Goal: Information Seeking & Learning: Learn about a topic

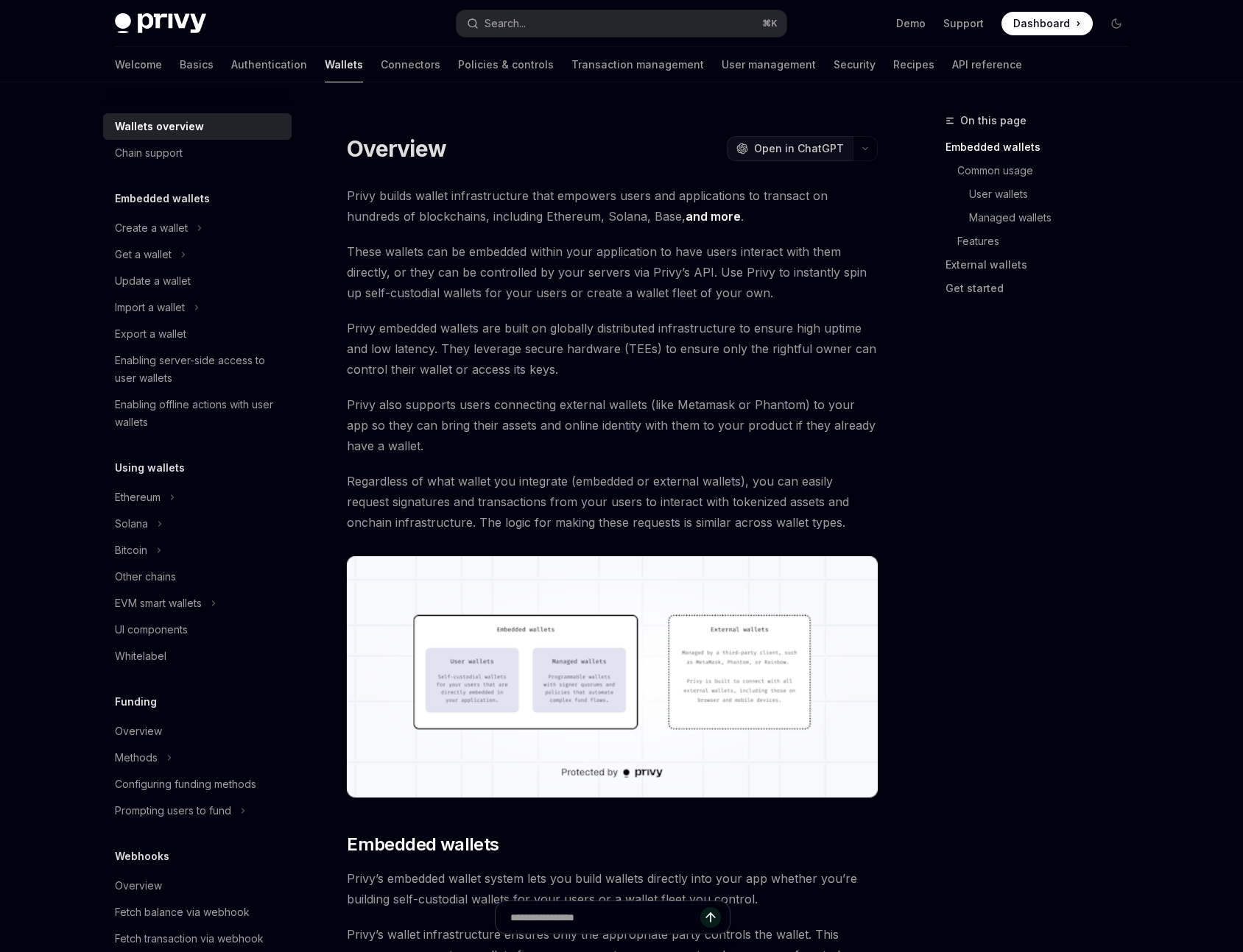
click at [785, 149] on span "Open in ChatGPT" at bounding box center [799, 148] width 90 height 14
click at [178, 497] on button "Ethereum" at bounding box center [197, 498] width 189 height 27
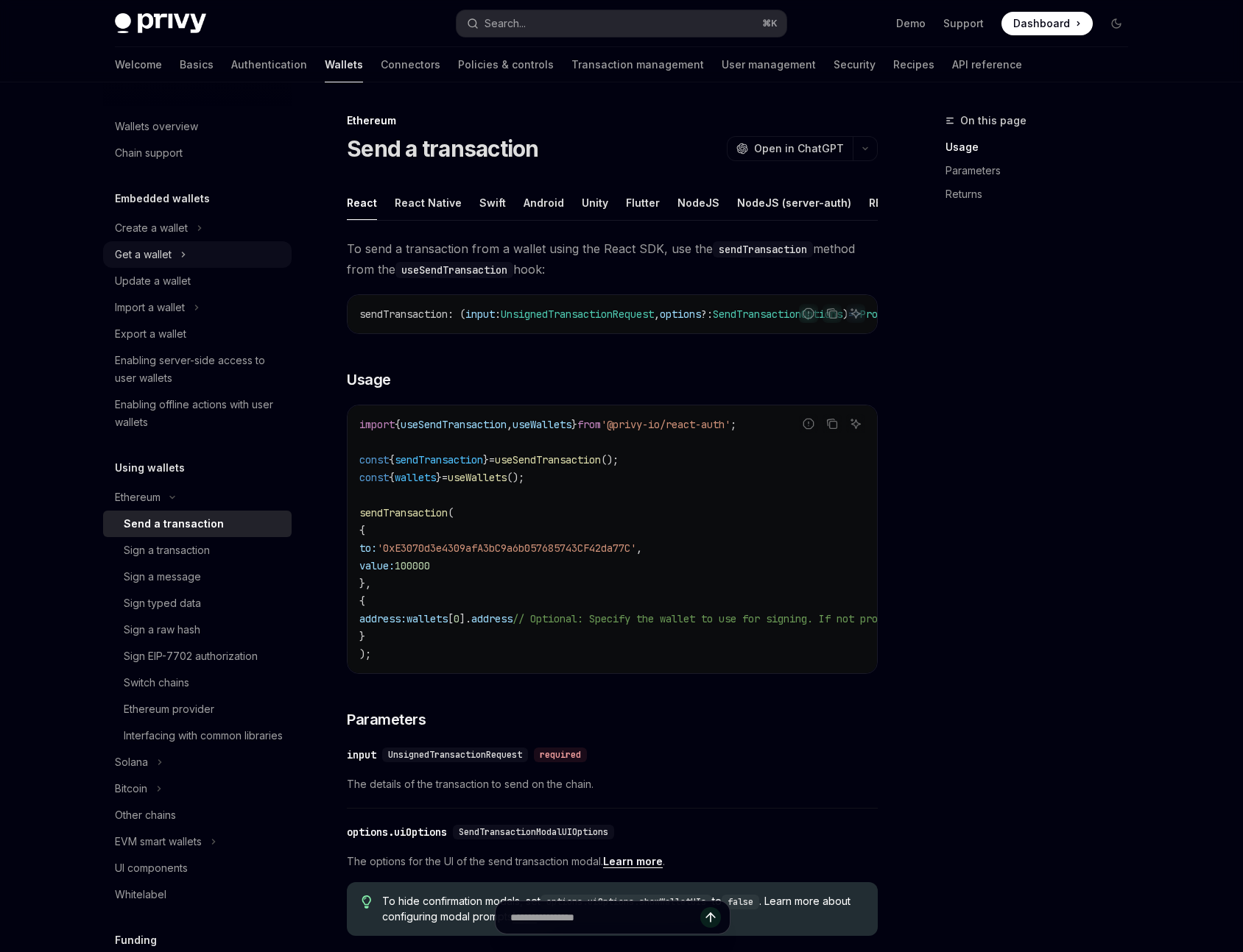
click at [145, 259] on div "Get a wallet" at bounding box center [143, 254] width 57 height 17
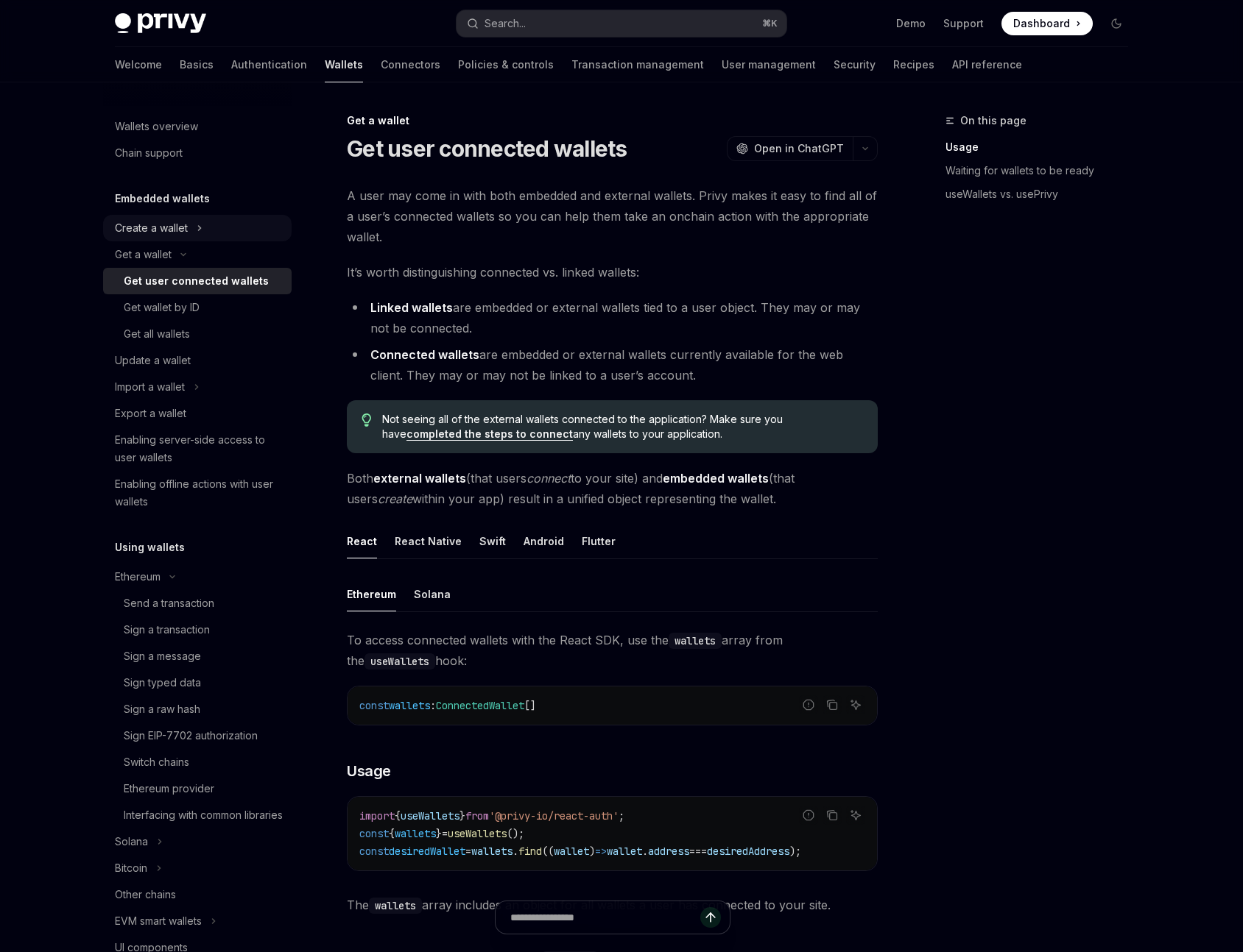
click at [152, 223] on div "Create a wallet" at bounding box center [152, 228] width 73 height 17
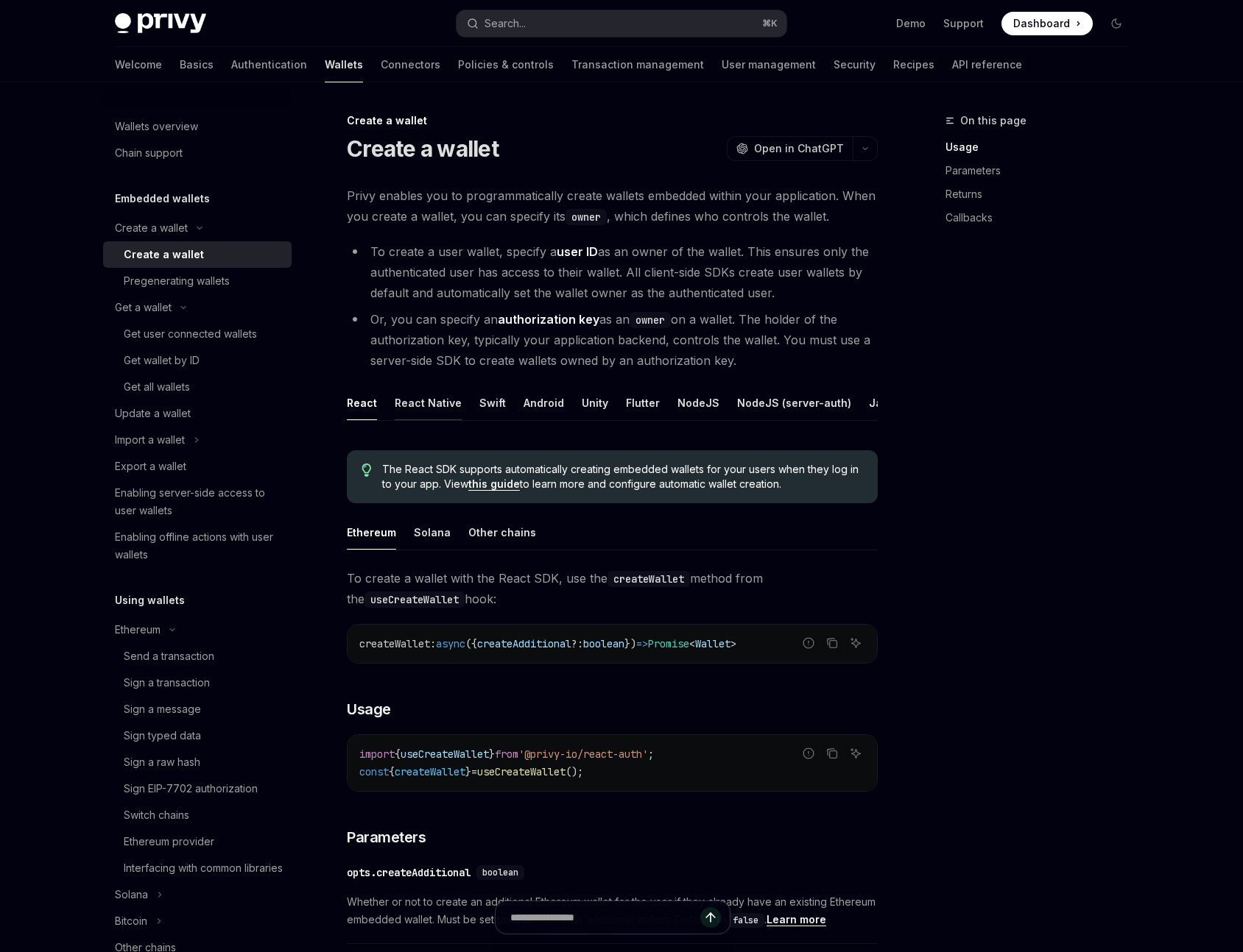
click at [442, 401] on div "React Native" at bounding box center [428, 403] width 67 height 35
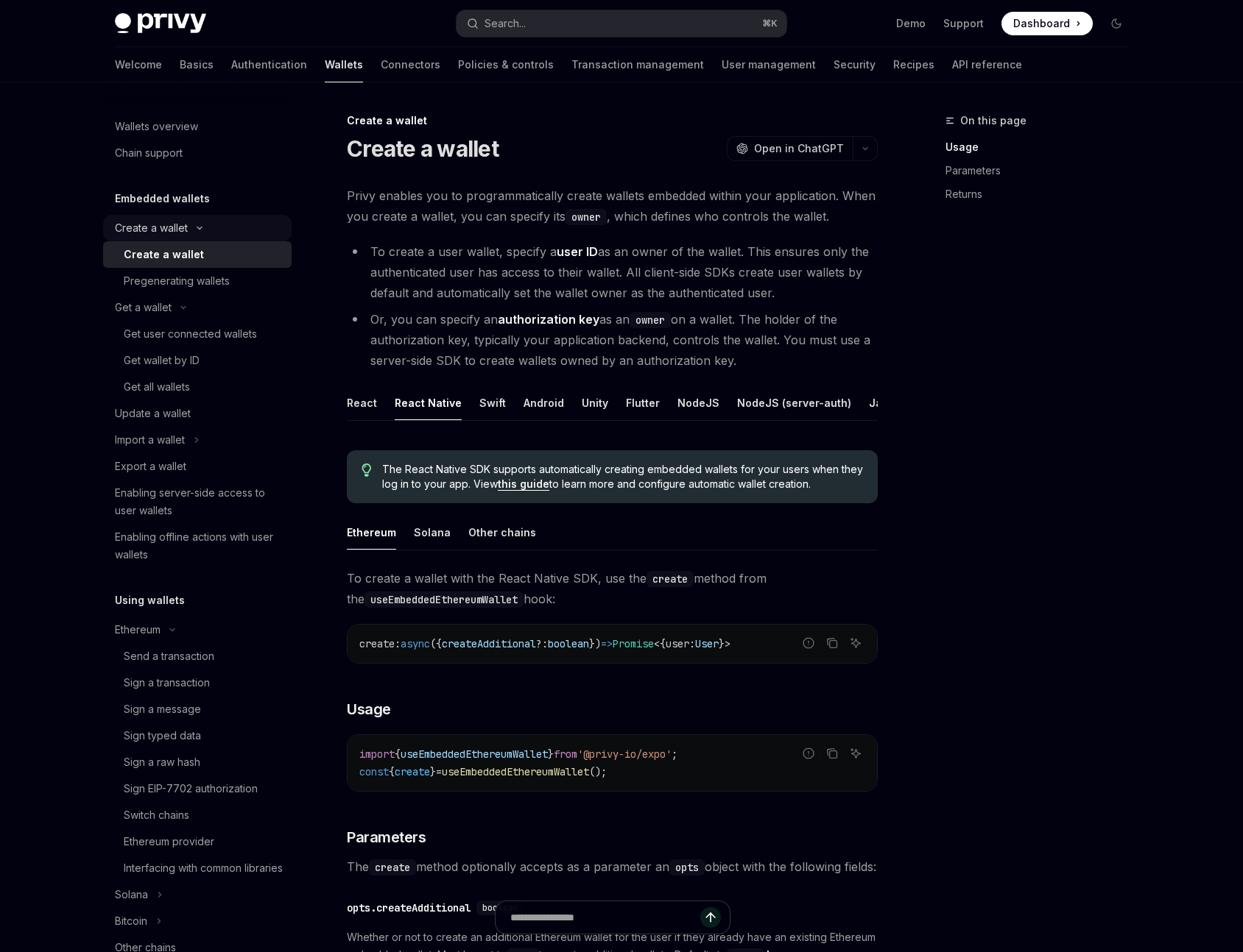
click at [154, 233] on div "Create a wallet" at bounding box center [152, 228] width 73 height 17
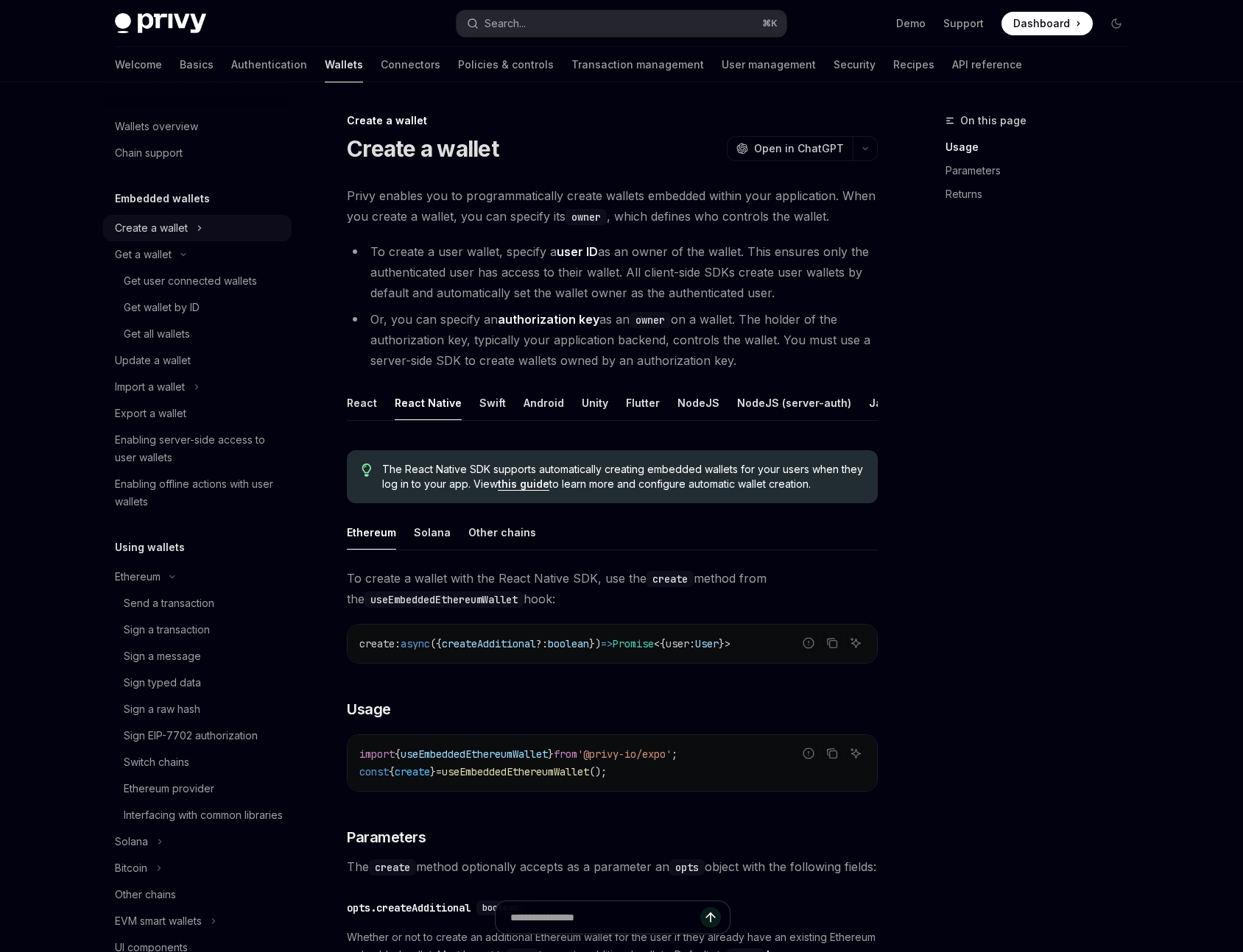
click at [154, 233] on div "Create a wallet" at bounding box center [152, 228] width 73 height 17
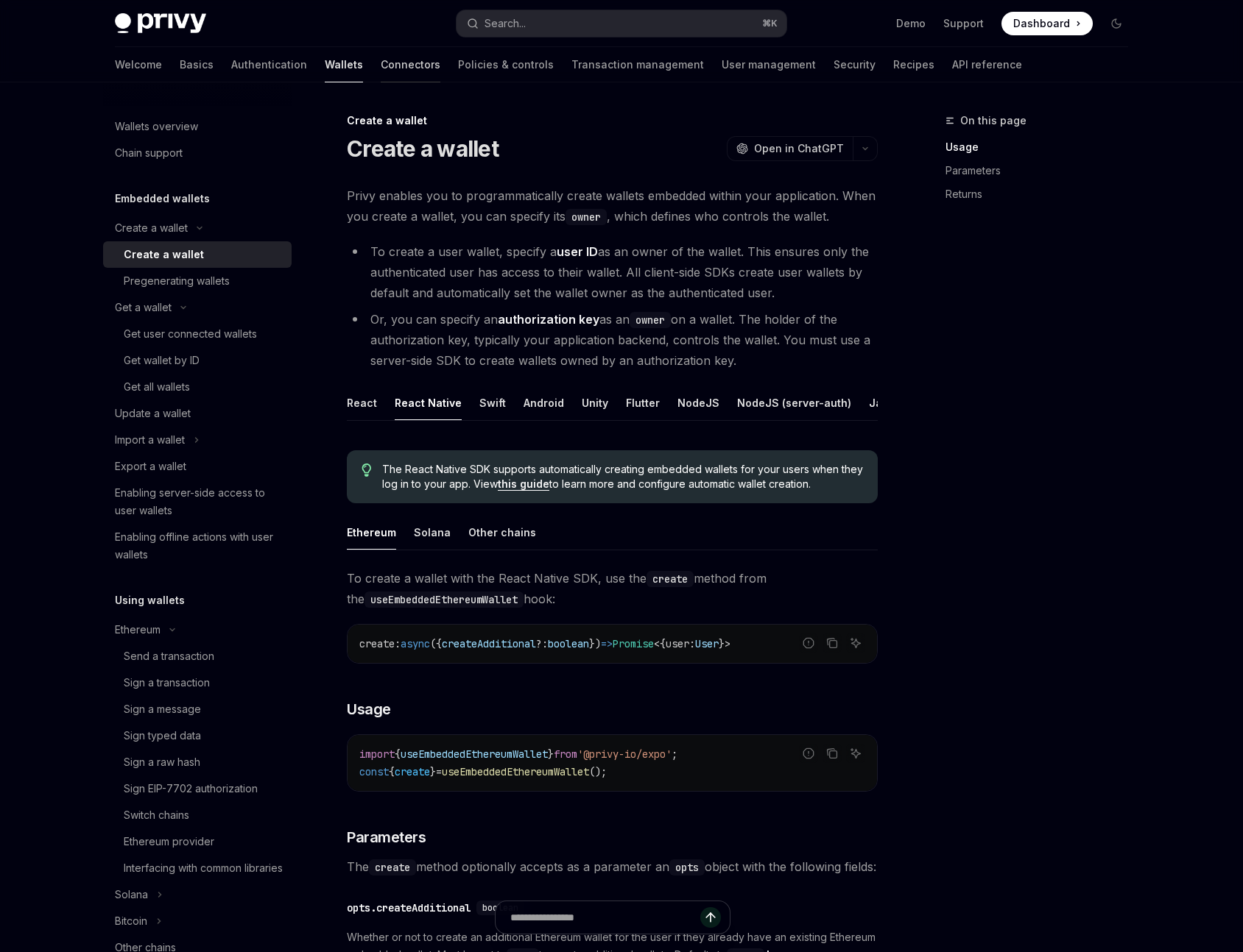
click at [381, 64] on link "Connectors" at bounding box center [410, 64] width 59 height 35
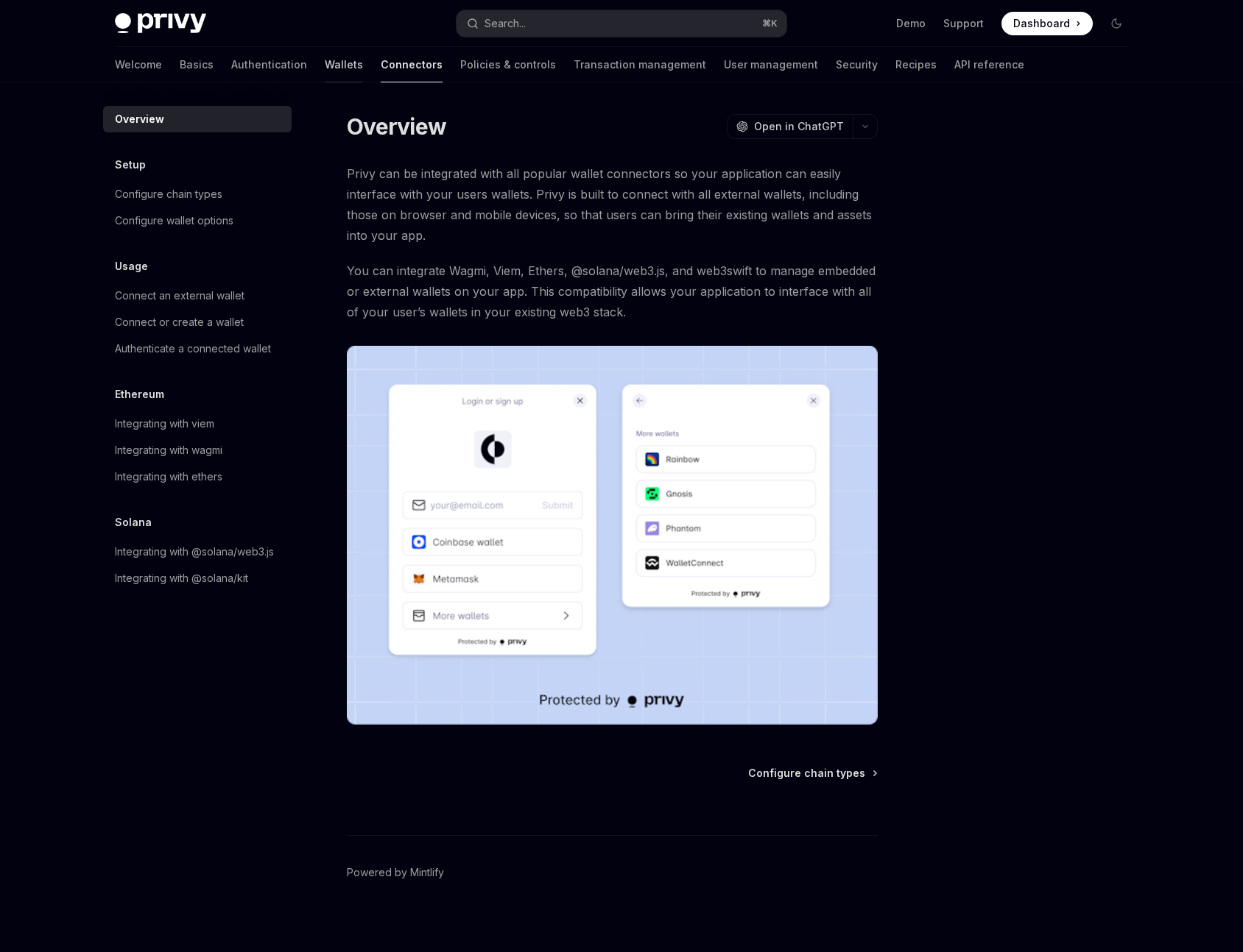
click at [325, 65] on link "Wallets" at bounding box center [344, 64] width 38 height 35
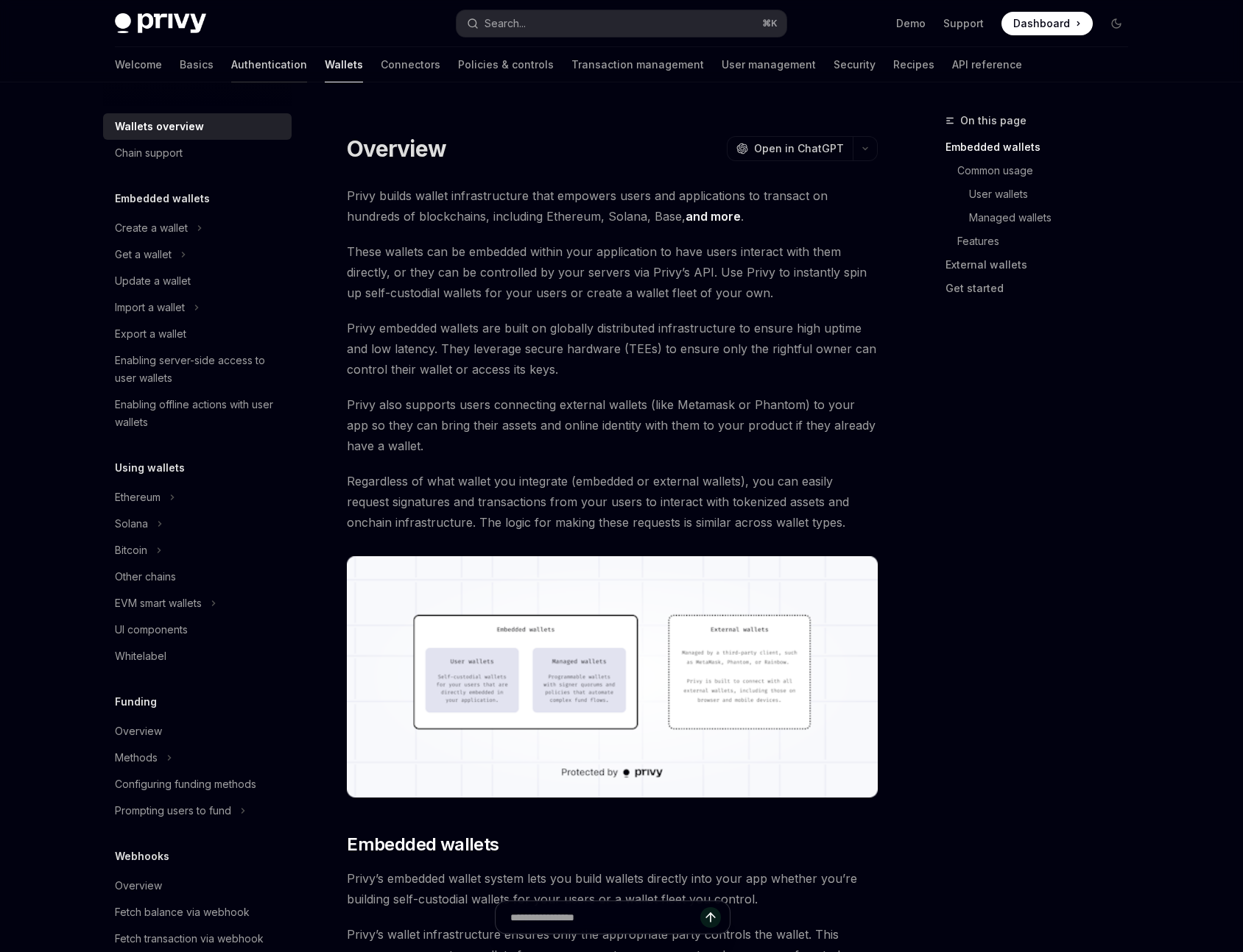
click at [231, 64] on link "Authentication" at bounding box center [269, 64] width 76 height 35
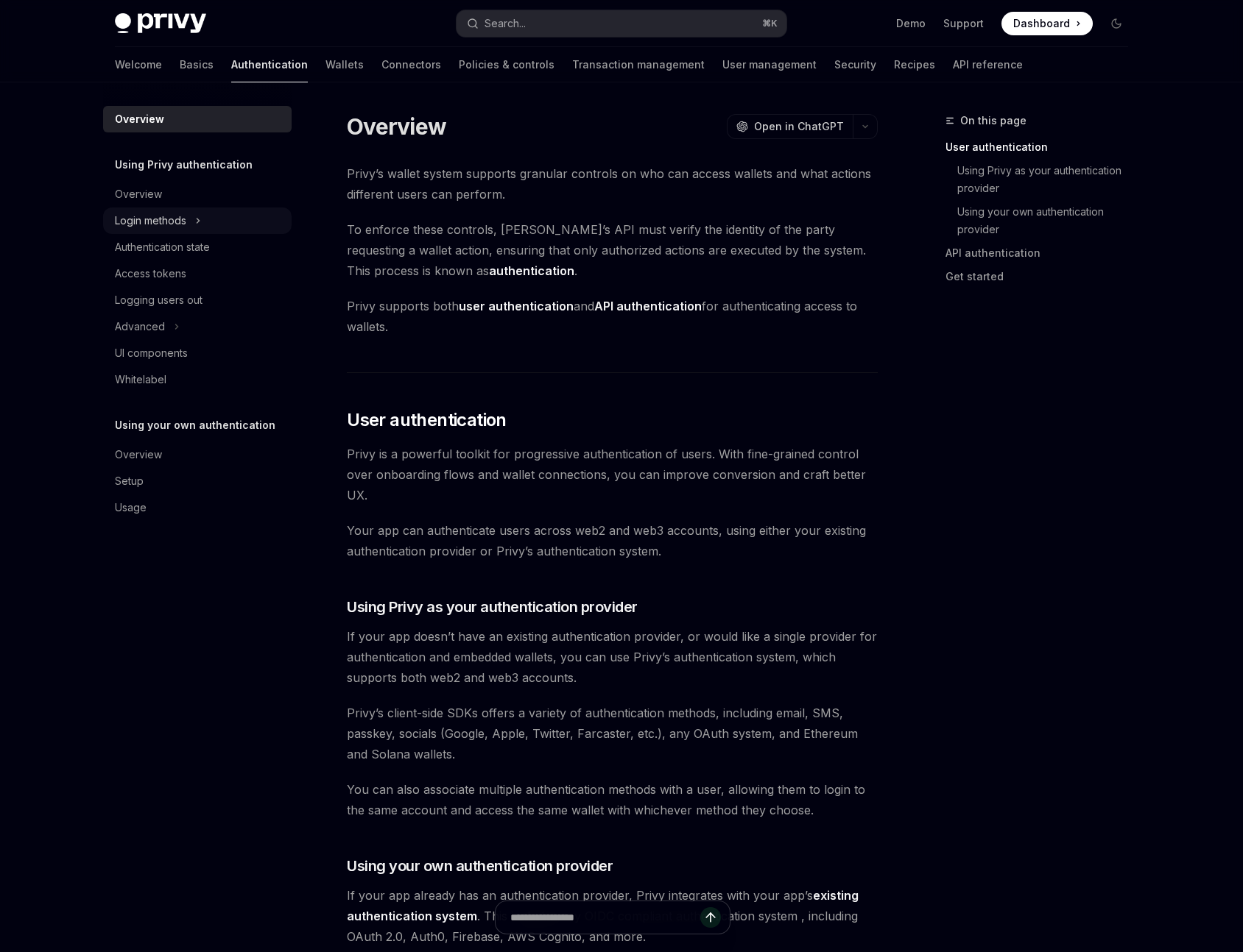
click at [165, 227] on div "Login methods" at bounding box center [151, 221] width 71 height 17
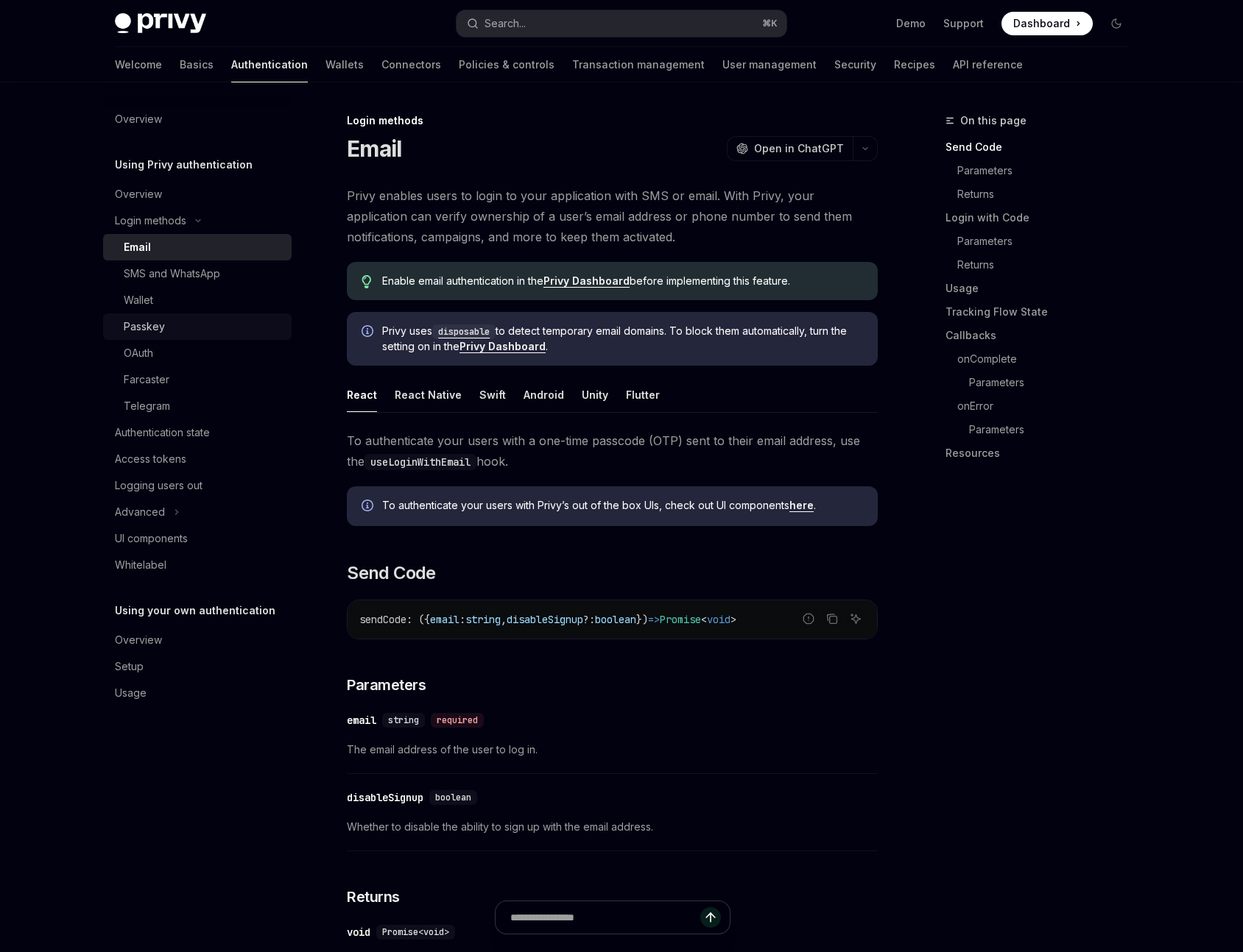
click at [164, 328] on div "Passkey" at bounding box center [203, 327] width 159 height 17
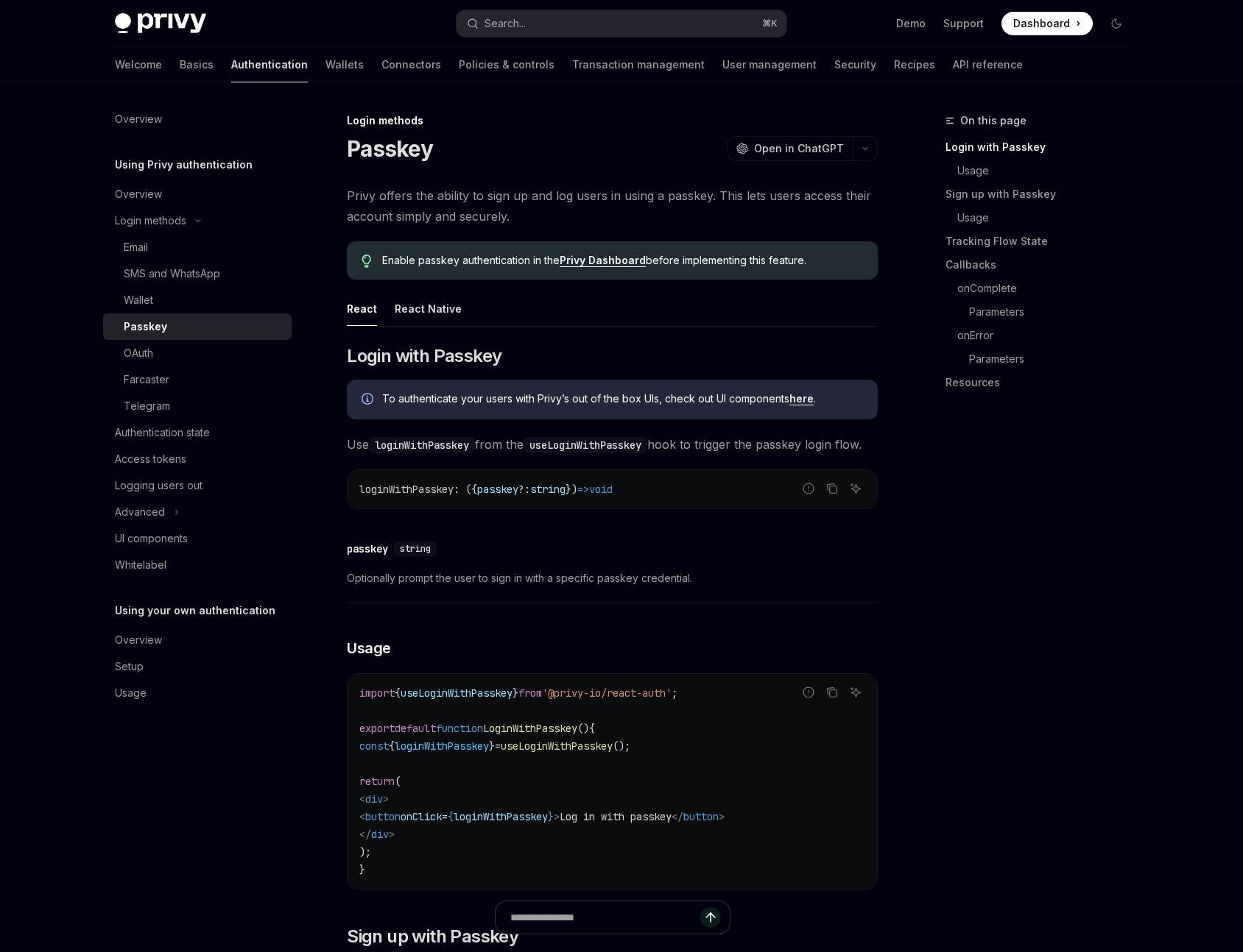
click at [293, 62] on div "Welcome Basics Authentication Wallets Connectors Policies & controls Transactio…" at bounding box center [569, 64] width 907 height 35
click at [325, 66] on link "Wallets" at bounding box center [344, 64] width 38 height 35
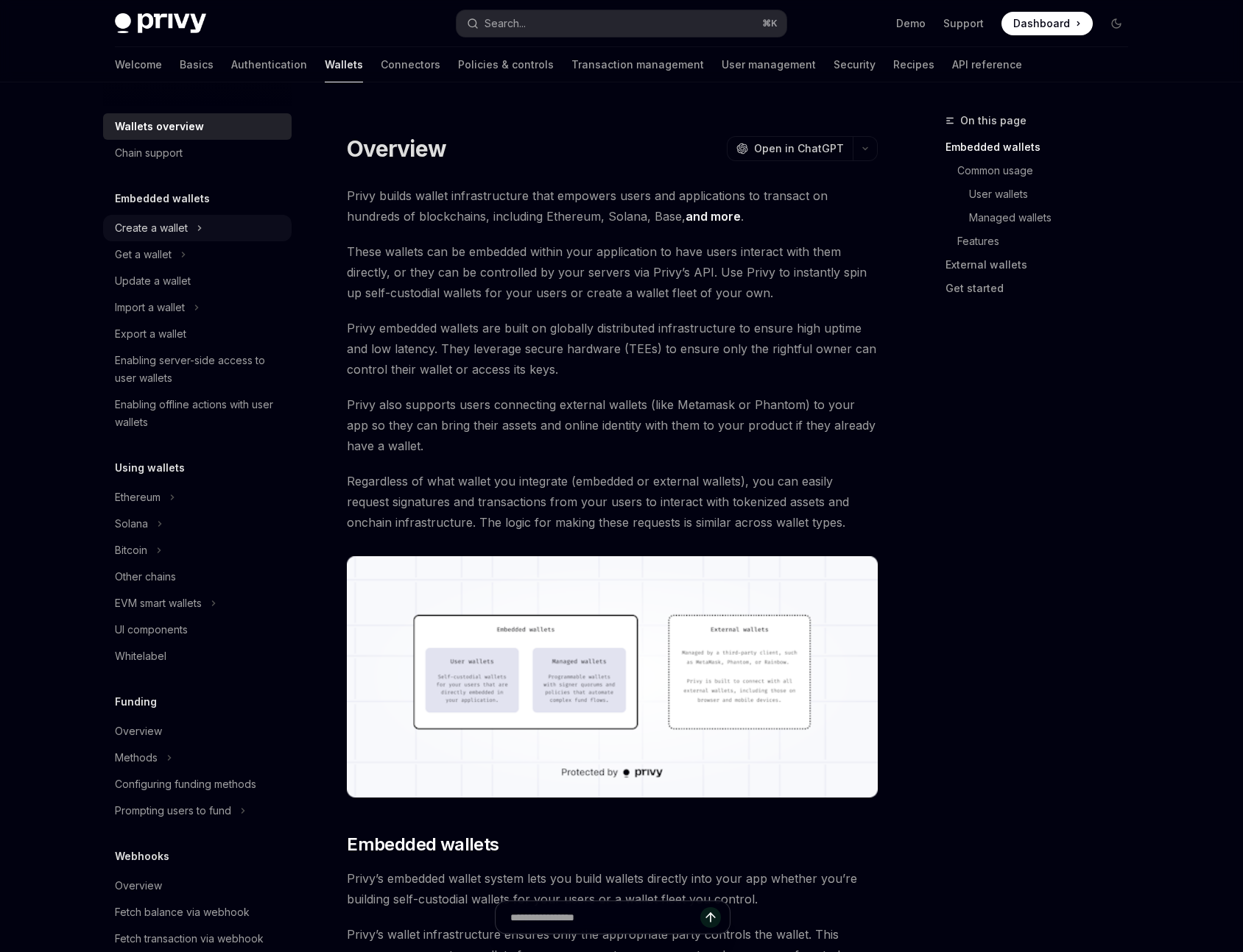
click at [157, 233] on div "Create a wallet" at bounding box center [152, 228] width 73 height 17
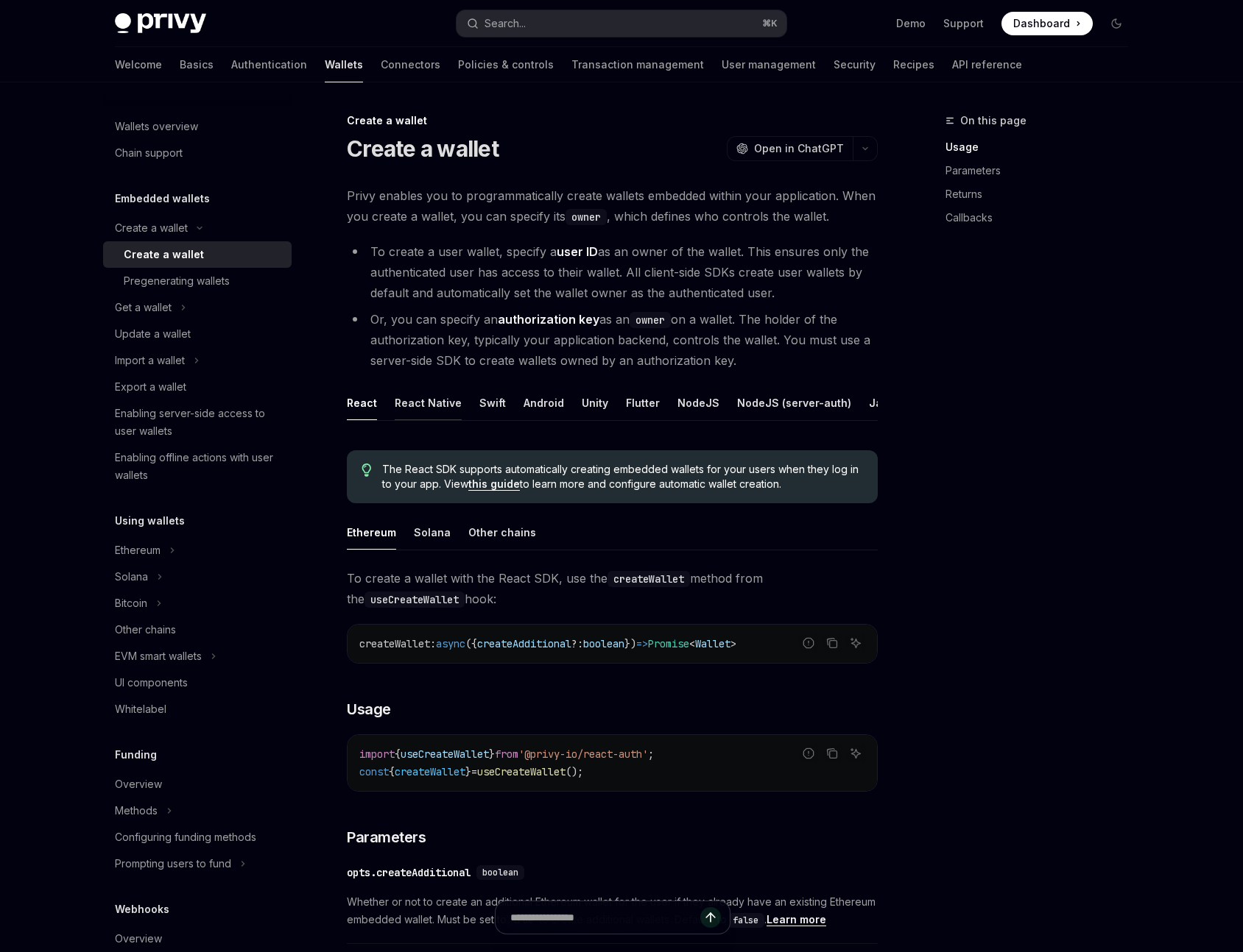
click at [402, 397] on div "React Native" at bounding box center [428, 403] width 67 height 35
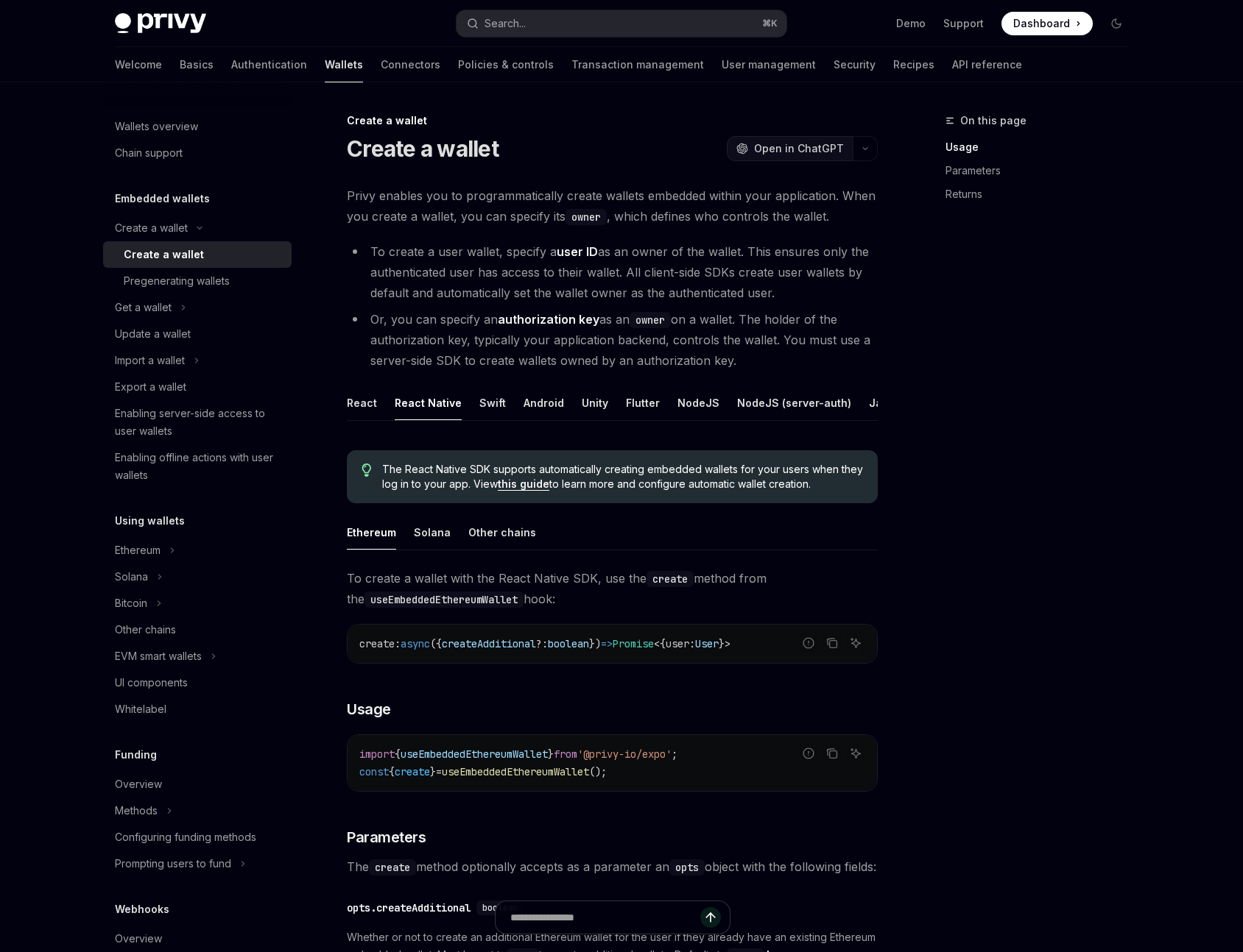
click at [809, 152] on span "Open in ChatGPT" at bounding box center [799, 148] width 90 height 14
click at [822, 153] on span "Open in ChatGPT" at bounding box center [799, 148] width 90 height 14
click at [167, 545] on button "Ethereum" at bounding box center [197, 550] width 189 height 27
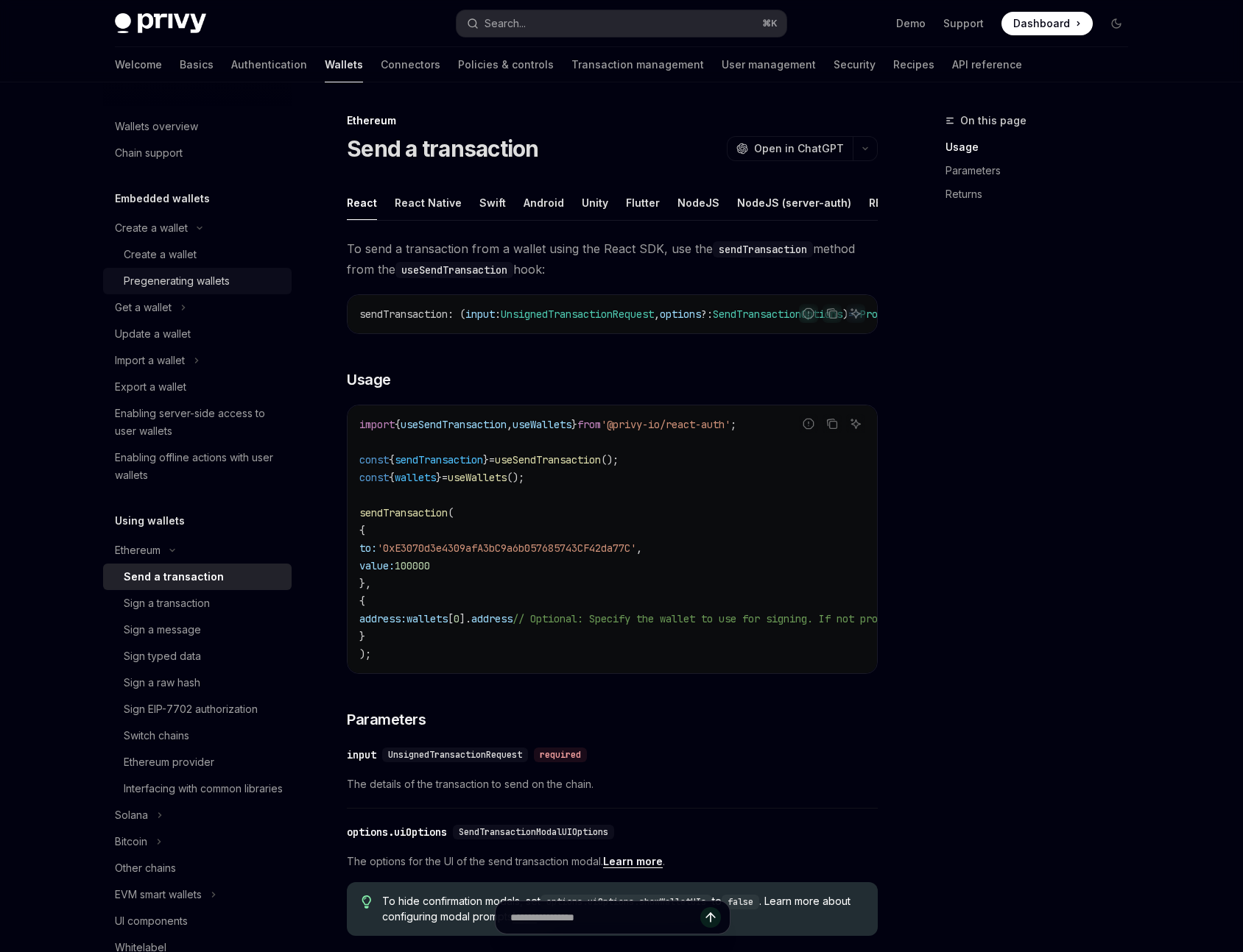
click at [155, 286] on div "Pregenerating wallets" at bounding box center [176, 281] width 106 height 17
type textarea "*"
